Goal: Navigation & Orientation: Understand site structure

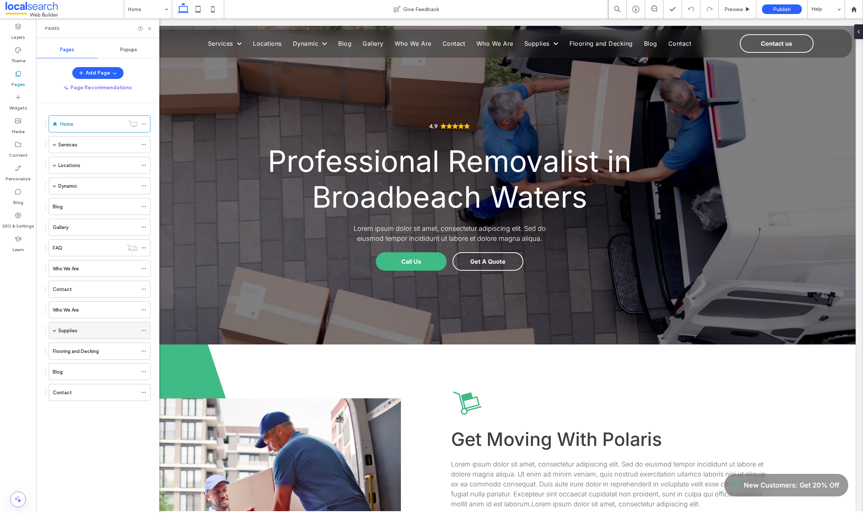
click at [55, 329] on span at bounding box center [55, 331] width 4 height 4
click at [53, 146] on span at bounding box center [55, 144] width 4 height 16
click at [53, 166] on span at bounding box center [55, 165] width 4 height 16
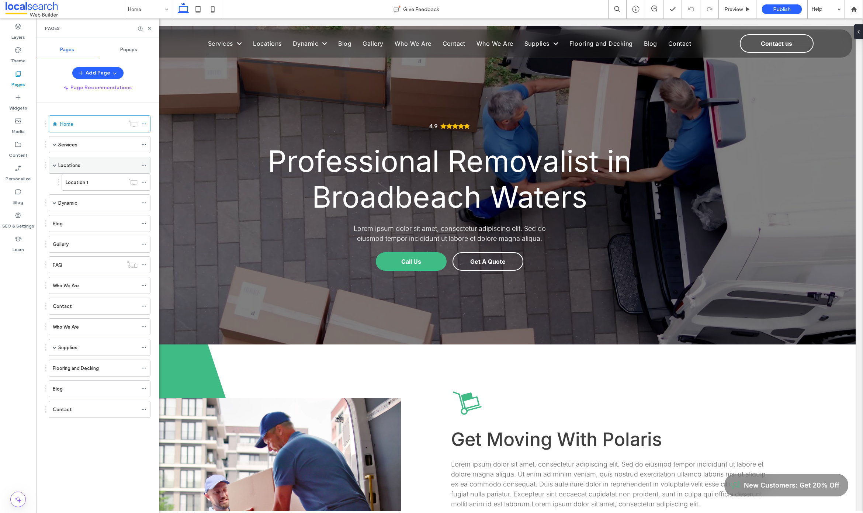
click at [53, 167] on span at bounding box center [55, 165] width 4 height 16
click at [53, 182] on span at bounding box center [55, 186] width 4 height 16
